Goal: Find specific page/section: Find specific page/section

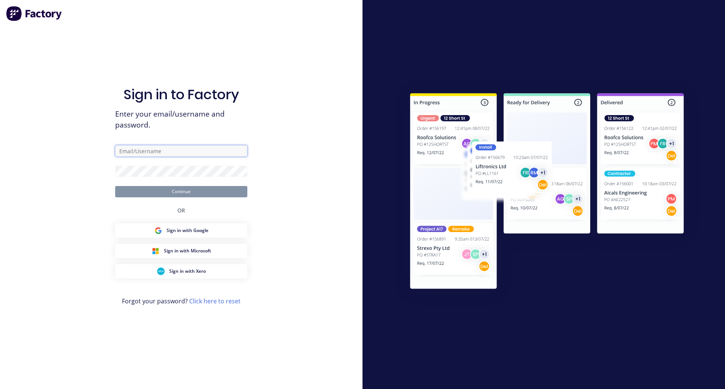
type input "[PERSON_NAME][EMAIL_ADDRESS][DOMAIN_NAME]"
click at [147, 194] on button "Continue" at bounding box center [181, 191] width 132 height 11
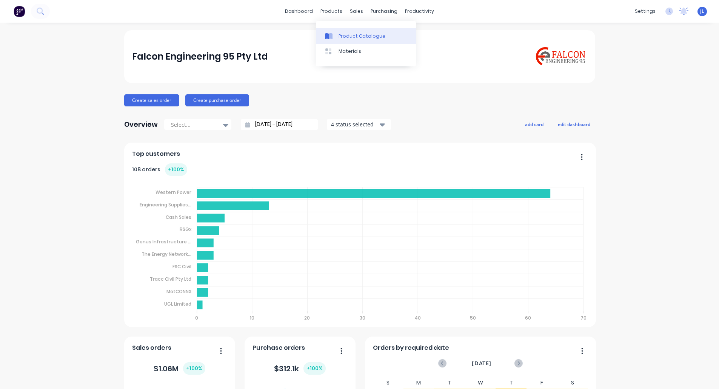
click at [338, 32] on link "Product Catalogue" at bounding box center [366, 35] width 100 height 15
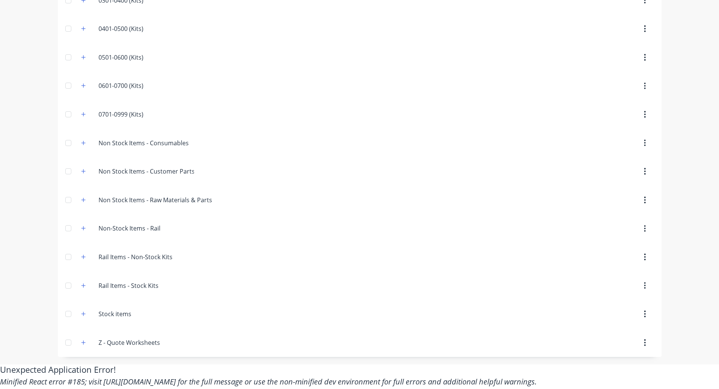
scroll to position [38, 0]
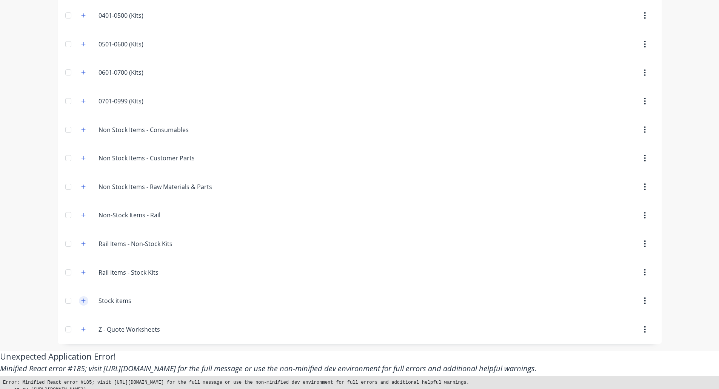
click at [81, 300] on icon "button" at bounding box center [83, 301] width 4 height 4
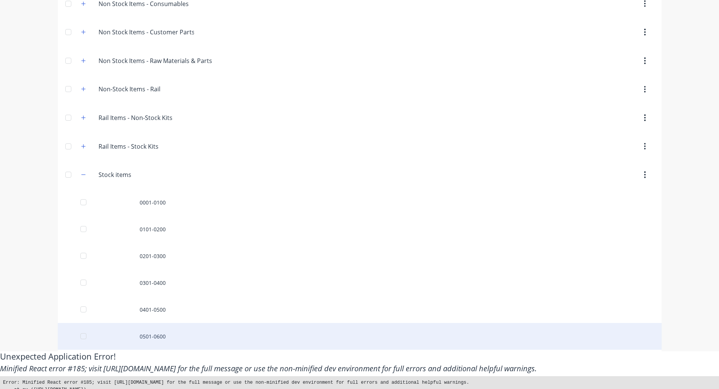
scroll to position [305, 0]
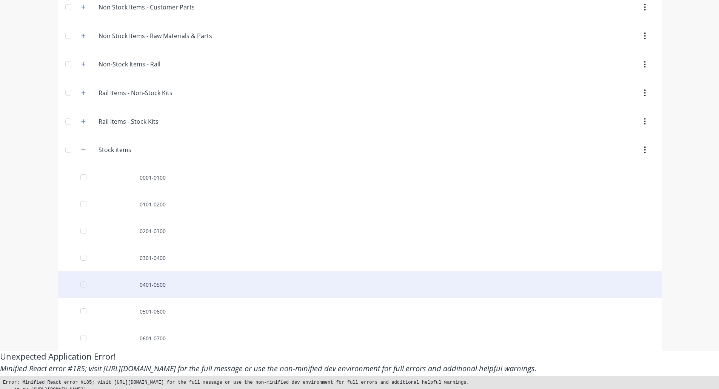
click at [150, 286] on div "0401-0500" at bounding box center [360, 284] width 604 height 27
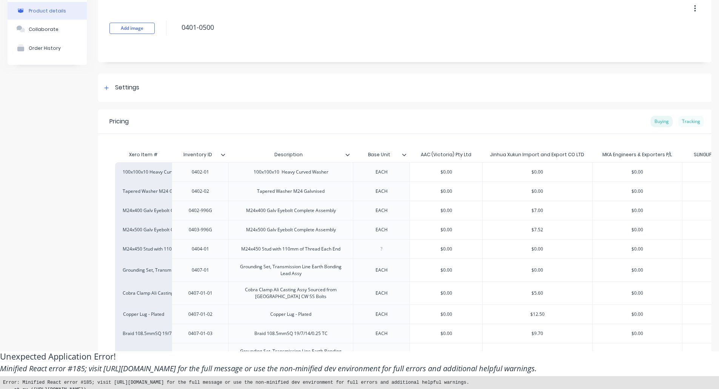
click at [691, 121] on div "Tracking" at bounding box center [691, 121] width 26 height 11
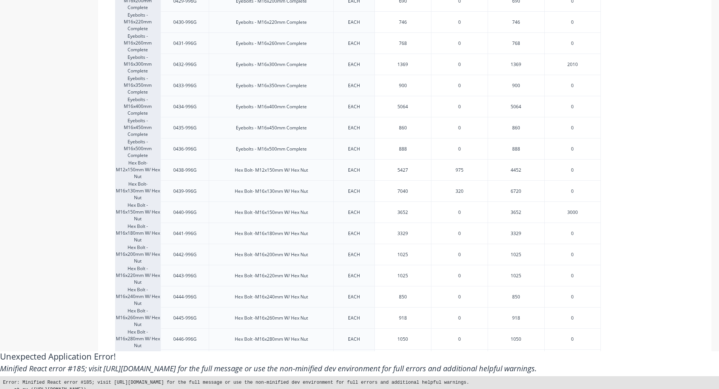
scroll to position [755, 0]
click at [51, 245] on div "Product details Collaborate Order History" at bounding box center [47, 289] width 79 height 2100
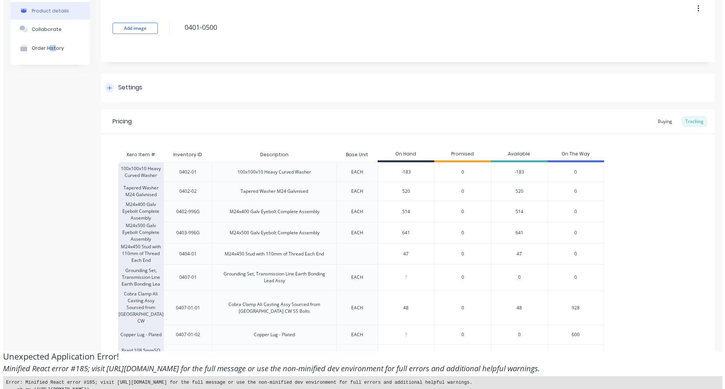
scroll to position [0, 0]
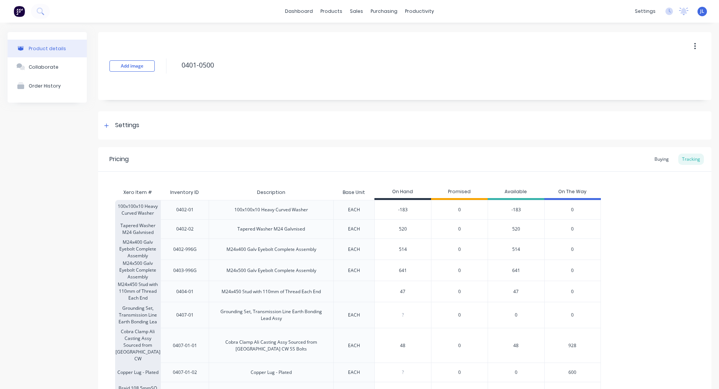
click at [700, 12] on span "JL" at bounding box center [702, 11] width 4 height 7
click at [634, 96] on div "Sign out" at bounding box center [637, 94] width 20 height 7
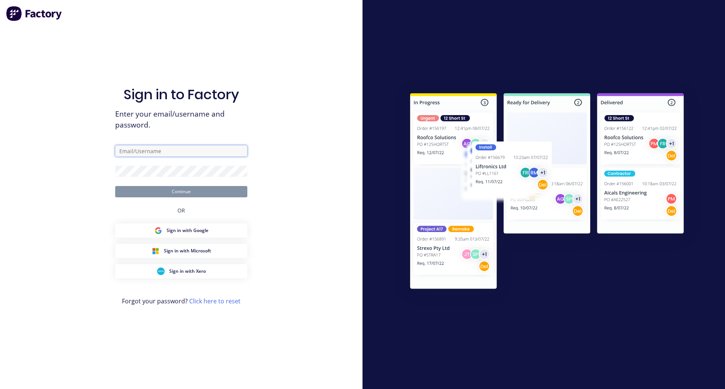
type input "[PERSON_NAME][EMAIL_ADDRESS][DOMAIN_NAME]"
